Goal: Complete application form

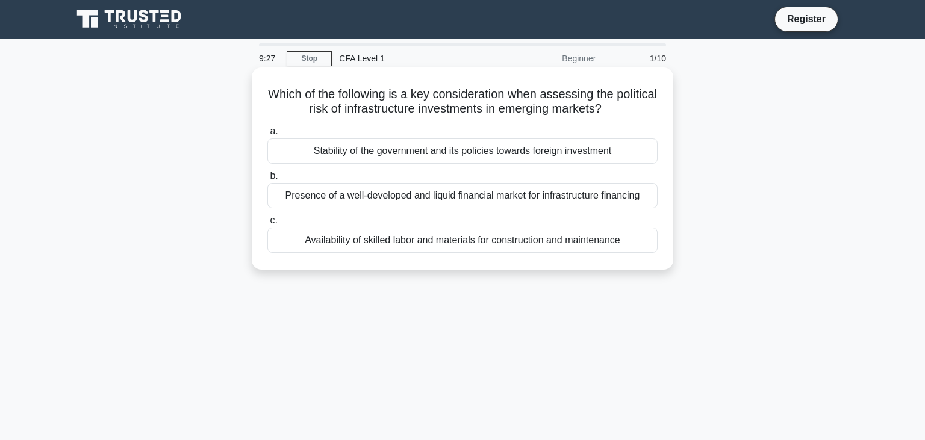
click at [427, 158] on div "Stability of the government and its policies towards foreign investment" at bounding box center [462, 150] width 390 height 25
click at [267, 135] on input "a. Stability of the government and its policies towards foreign investment" at bounding box center [267, 132] width 0 height 8
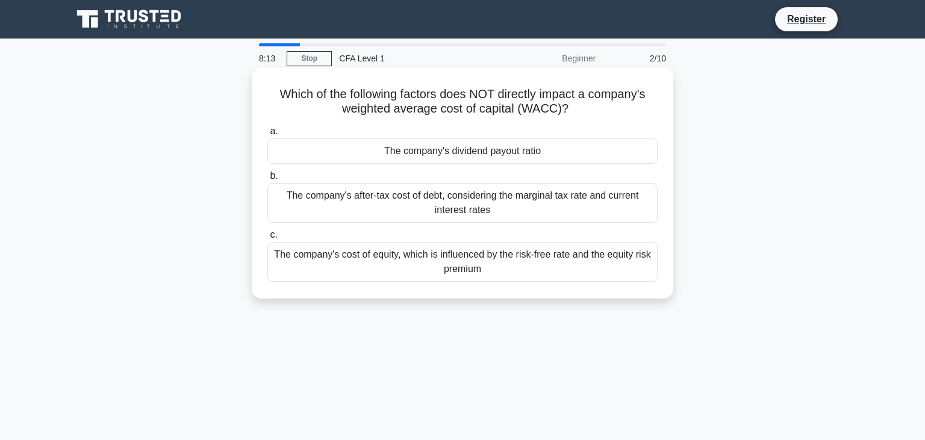
click at [425, 267] on div "The company's cost of equity, which is influenced by the risk-free rate and the…" at bounding box center [462, 262] width 390 height 40
click at [267, 239] on input "c. The company's cost of equity, which is influenced by the risk-free rate and …" at bounding box center [267, 235] width 0 height 8
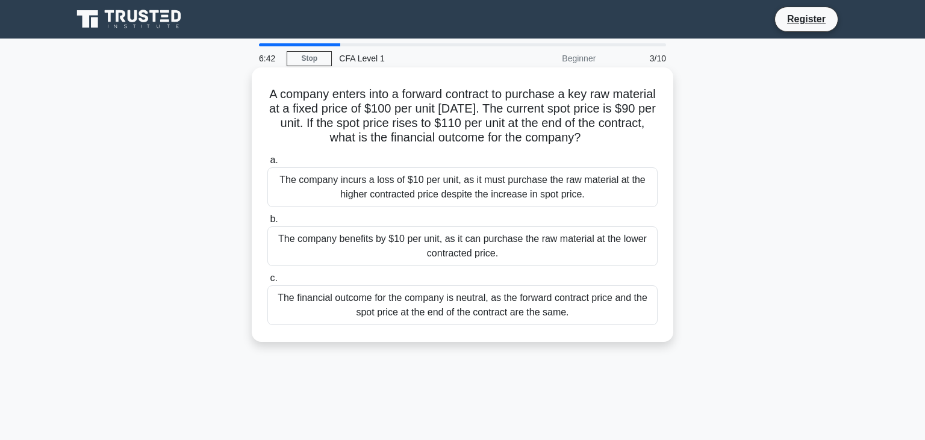
click at [401, 196] on div "The company incurs a loss of $10 per unit, as it must purchase the raw material…" at bounding box center [462, 187] width 390 height 40
click at [267, 164] on input "a. The company incurs a loss of $10 per unit, as it must purchase the raw mater…" at bounding box center [267, 161] width 0 height 8
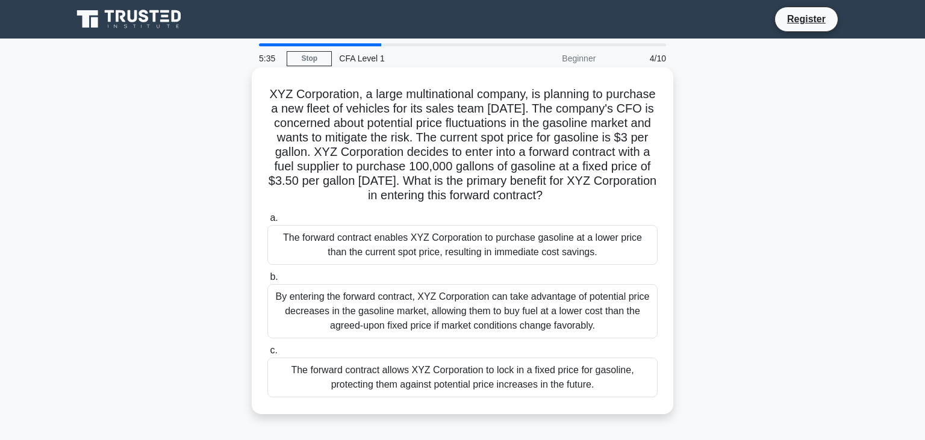
click at [418, 376] on div "The forward contract allows XYZ Corporation to lock in a fixed price for gasoli…" at bounding box center [462, 378] width 390 height 40
click at [267, 355] on input "c. The forward contract allows XYZ Corporation to lock in a fixed price for gas…" at bounding box center [267, 351] width 0 height 8
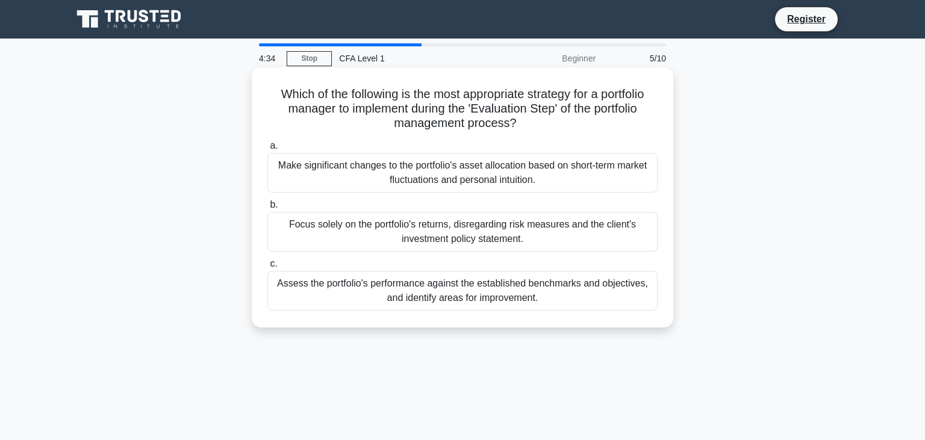
click at [364, 294] on div "Assess the portfolio's performance against the established benchmarks and objec…" at bounding box center [462, 291] width 390 height 40
click at [267, 268] on input "c. Assess the portfolio's performance against the established benchmarks and ob…" at bounding box center [267, 264] width 0 height 8
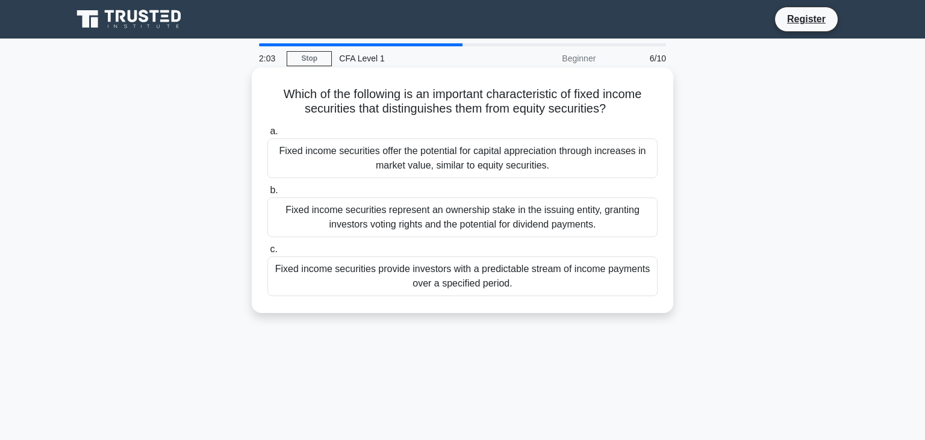
click at [497, 276] on div "Fixed income securities provide investors with a predictable stream of income p…" at bounding box center [462, 276] width 390 height 40
click at [267, 253] on input "c. Fixed income securities provide investors with a predictable stream of incom…" at bounding box center [267, 250] width 0 height 8
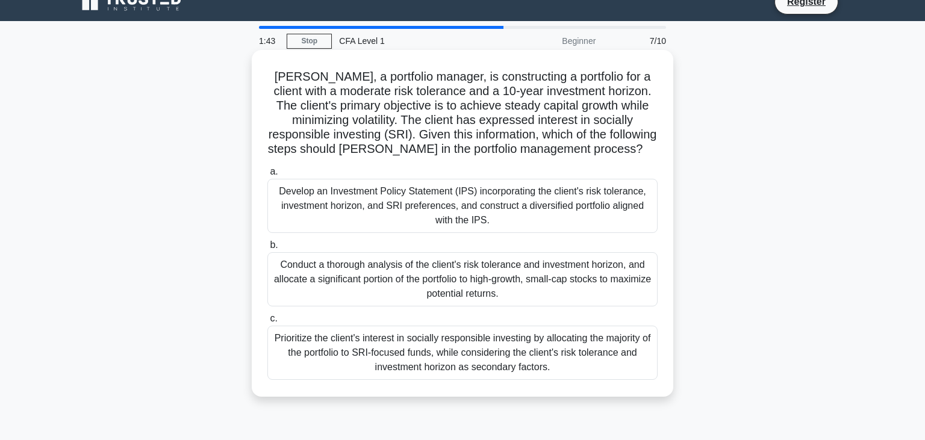
scroll to position [18, 0]
click at [446, 357] on div "Prioritize the client's interest in socially responsible investing by allocatin…" at bounding box center [462, 352] width 390 height 54
click at [267, 322] on input "c. Prioritize the client's interest in socially responsible investing by alloca…" at bounding box center [267, 318] width 0 height 8
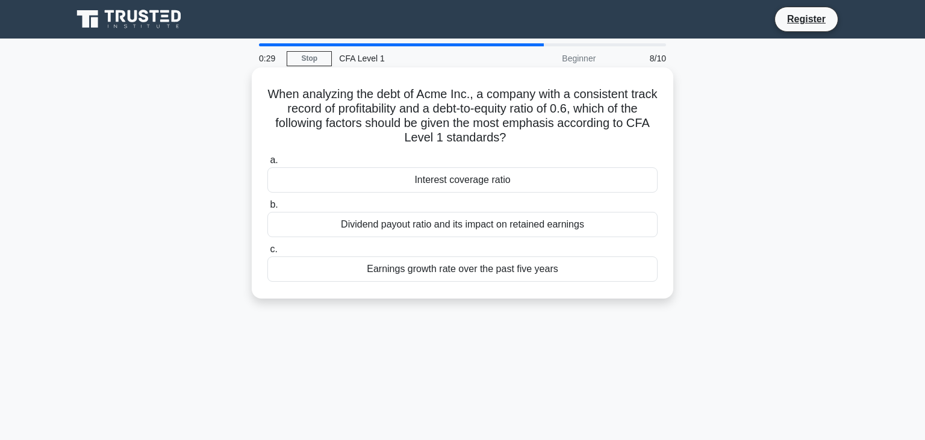
scroll to position [0, 0]
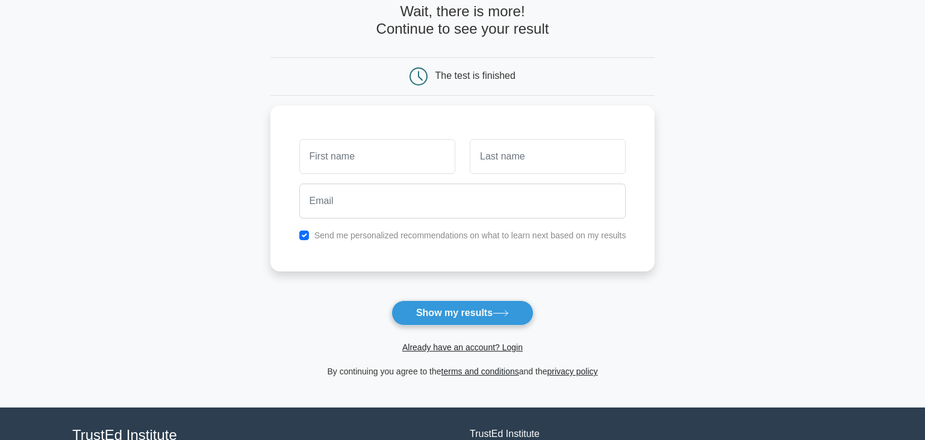
scroll to position [66, 0]
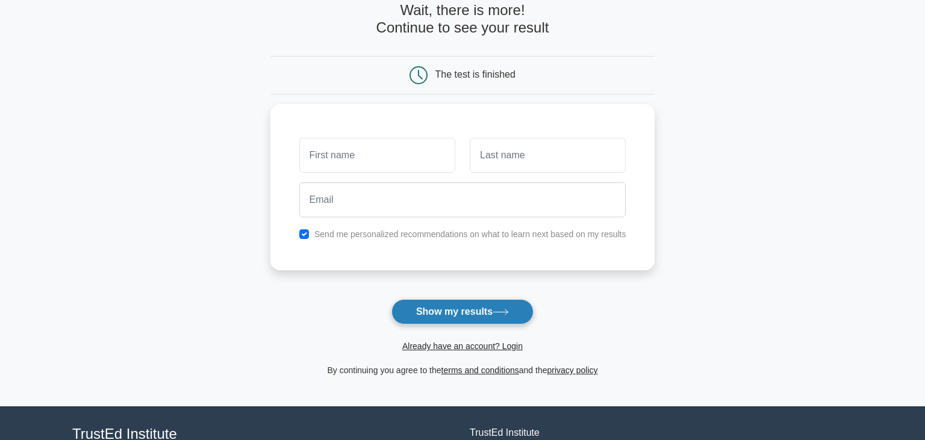
click at [471, 317] on button "Show my results" at bounding box center [462, 311] width 142 height 25
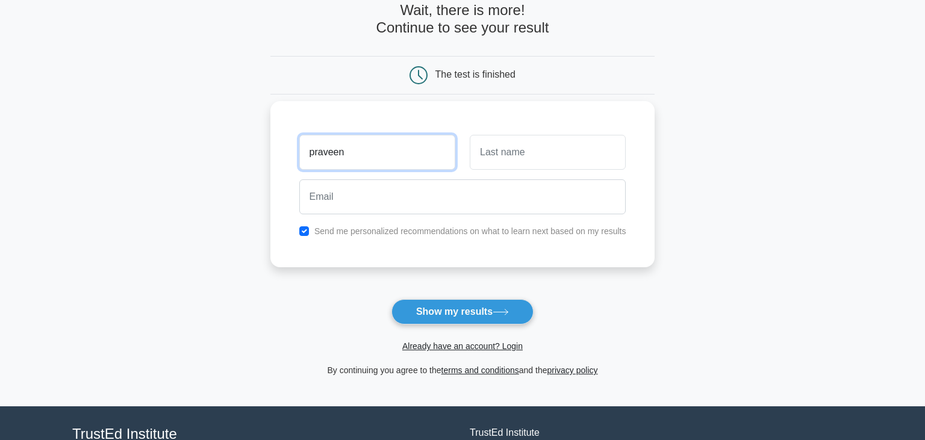
type input "praveen"
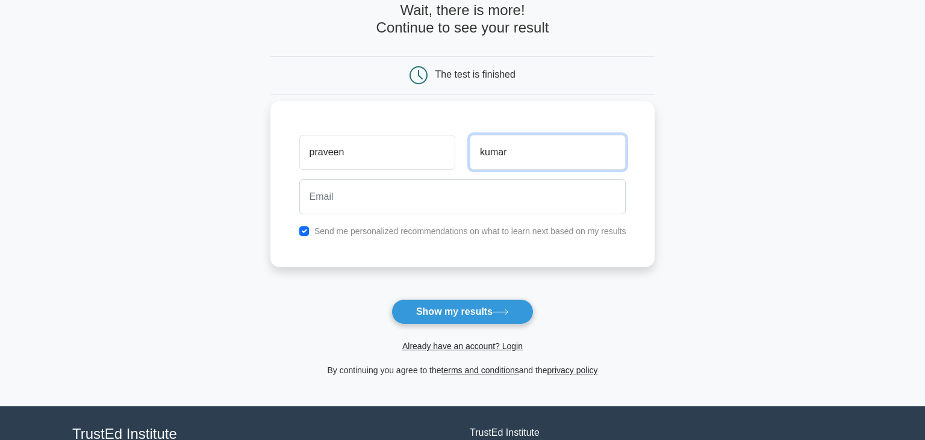
type input "kumar"
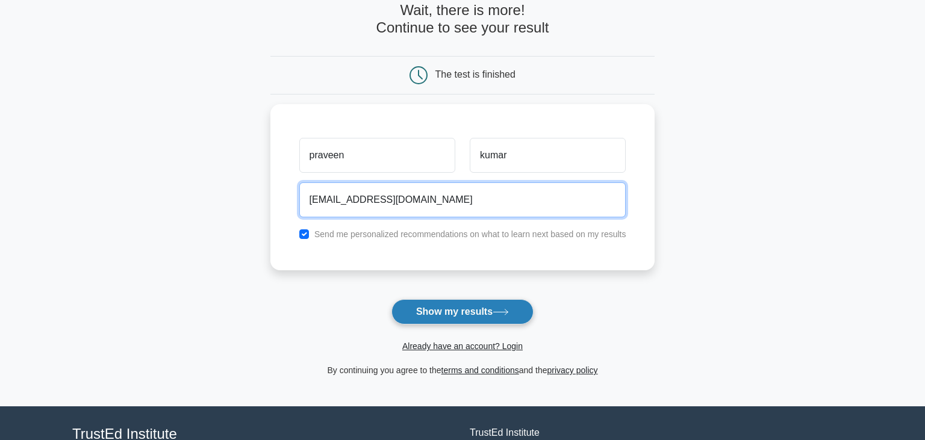
type input "praveenchahar07012000@gmail.com"
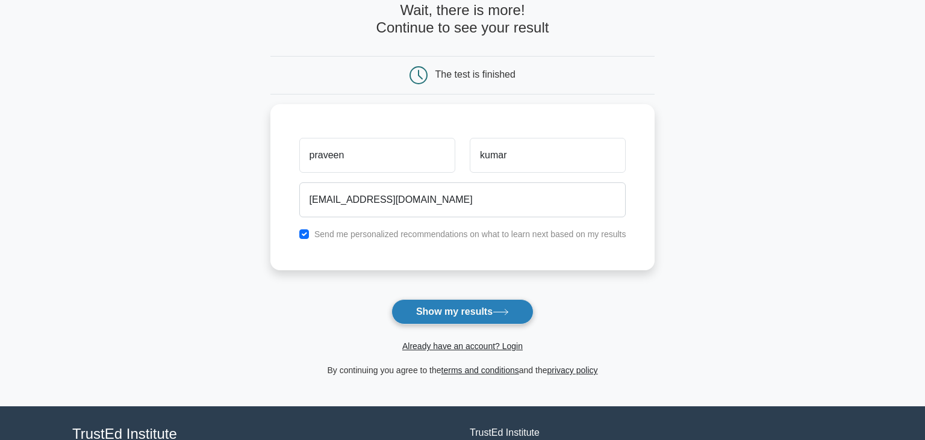
click at [461, 311] on button "Show my results" at bounding box center [462, 311] width 142 height 25
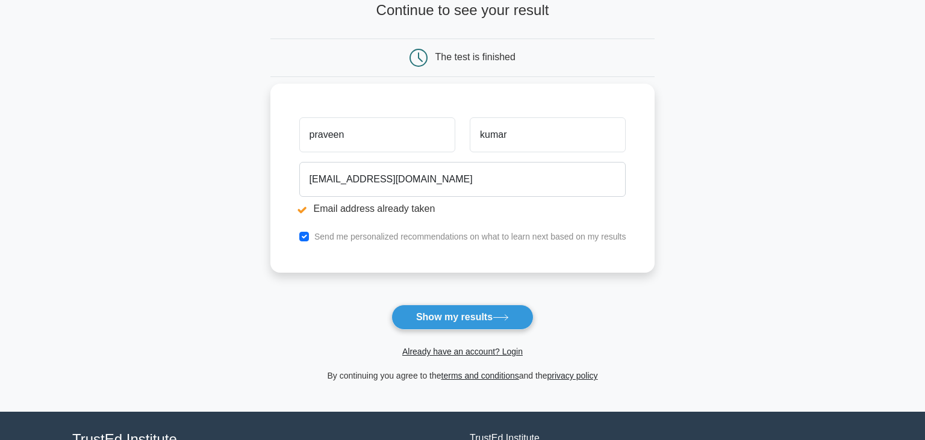
scroll to position [129, 0]
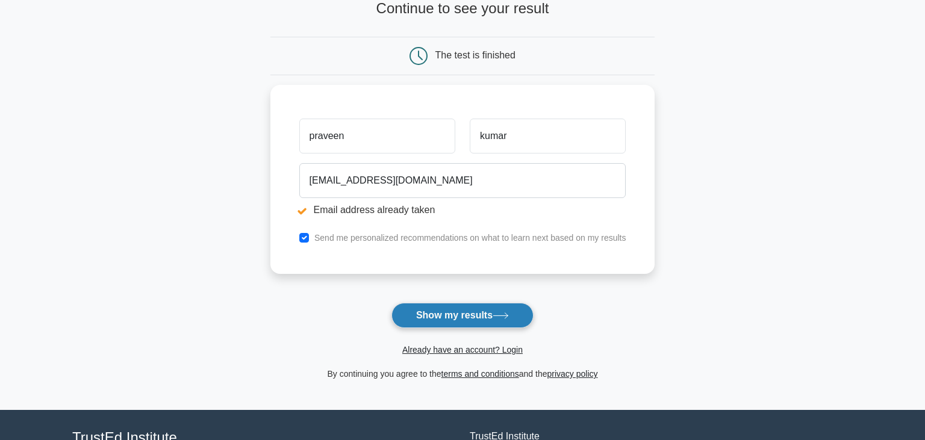
click at [493, 316] on button "Show my results" at bounding box center [462, 315] width 142 height 25
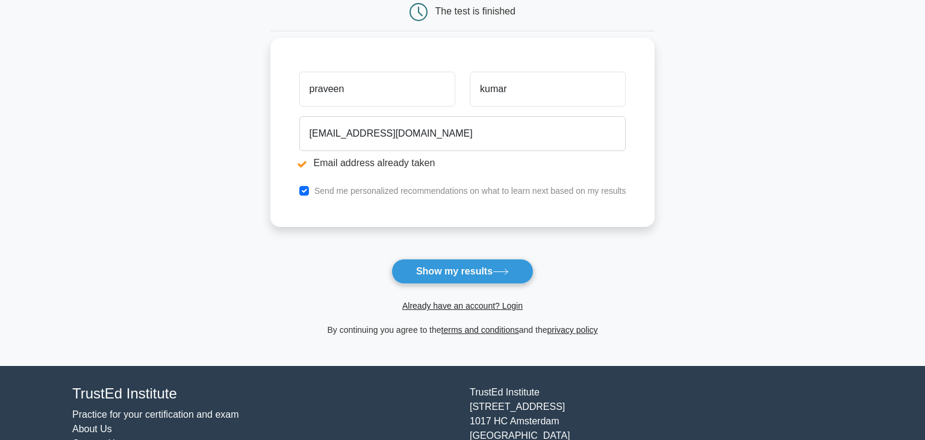
scroll to position [173, 0]
